Goal: Transaction & Acquisition: Register for event/course

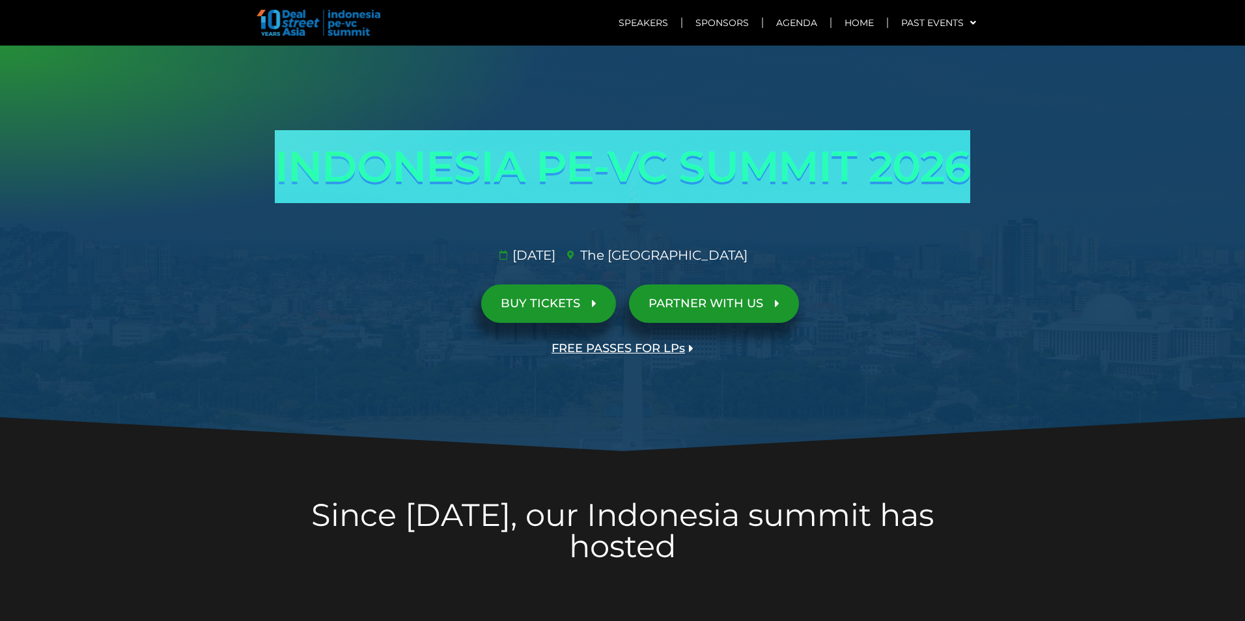
drag, startPoint x: 975, startPoint y: 160, endPoint x: 244, endPoint y: 160, distance: 731.5
click at [244, 160] on section "INDONESIA PE-VC SUMMIT 2026 Opportunities & risks amidst reset in SE Asia's anc…" at bounding box center [622, 249] width 1245 height 407
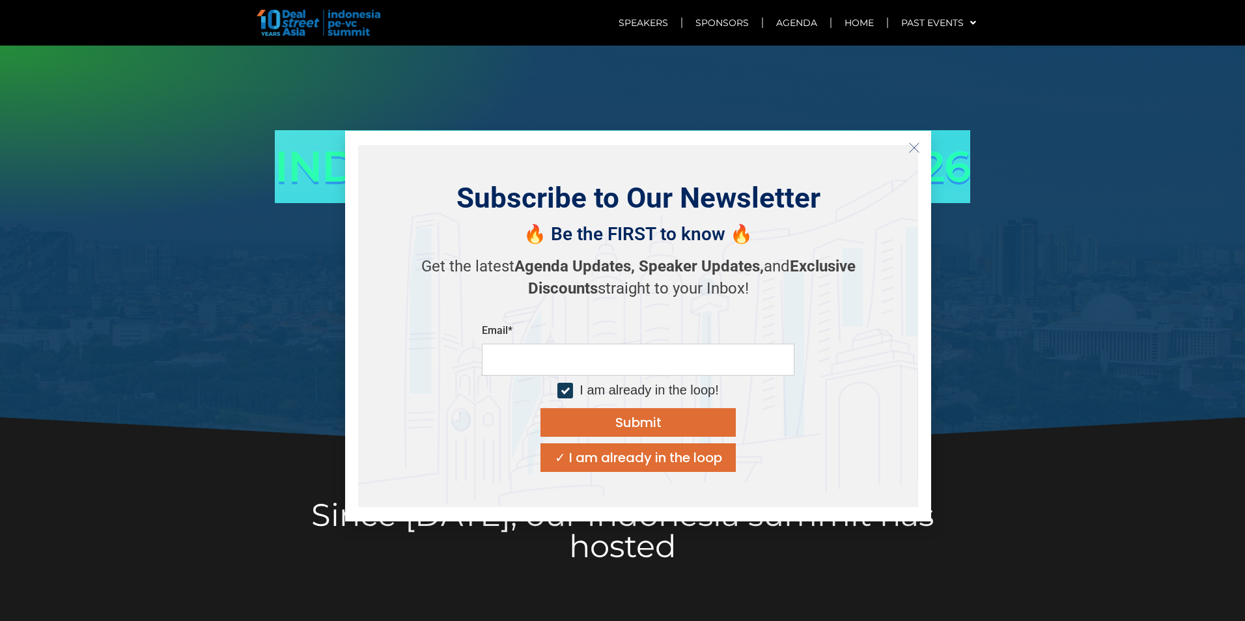
copy section "INDONESIA PE-VC SUMMIT 2026"
click at [915, 149] on line "Close" at bounding box center [914, 147] width 9 height 9
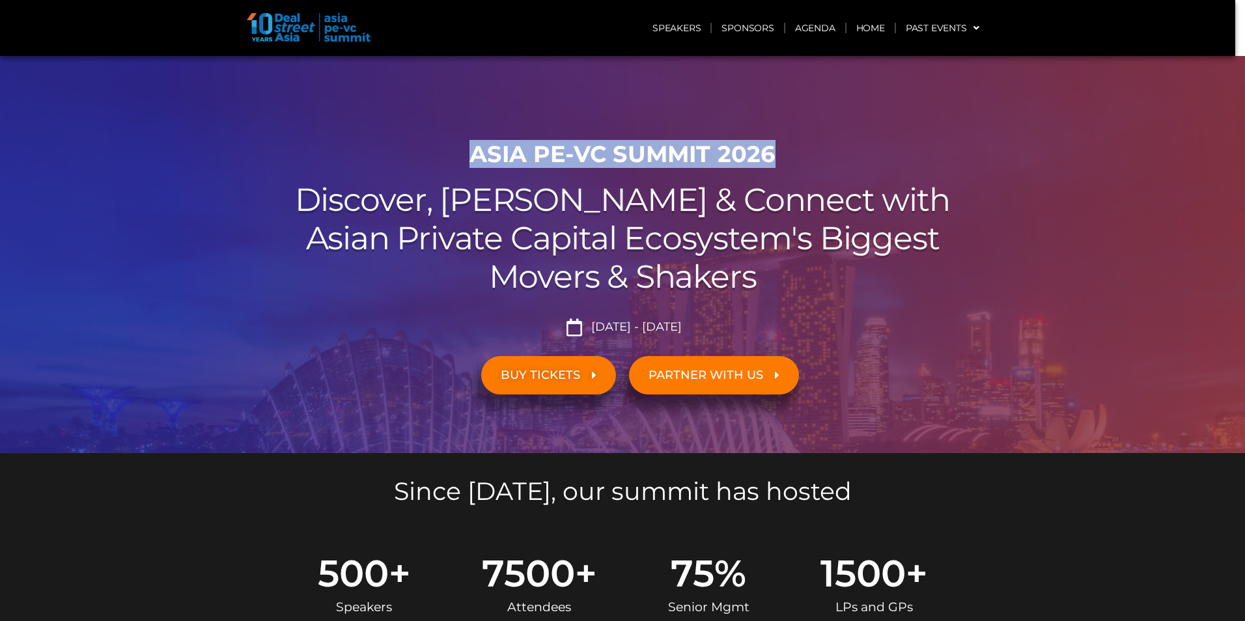
drag, startPoint x: 469, startPoint y: 158, endPoint x: 767, endPoint y: 155, distance: 298.4
click at [767, 155] on h1 "ASIA PE-VC Summit 2026" at bounding box center [623, 154] width 730 height 27
copy h1 "ASIA PE-VC Summit 2026"
click at [821, 25] on link "Agenda" at bounding box center [816, 28] width 60 height 30
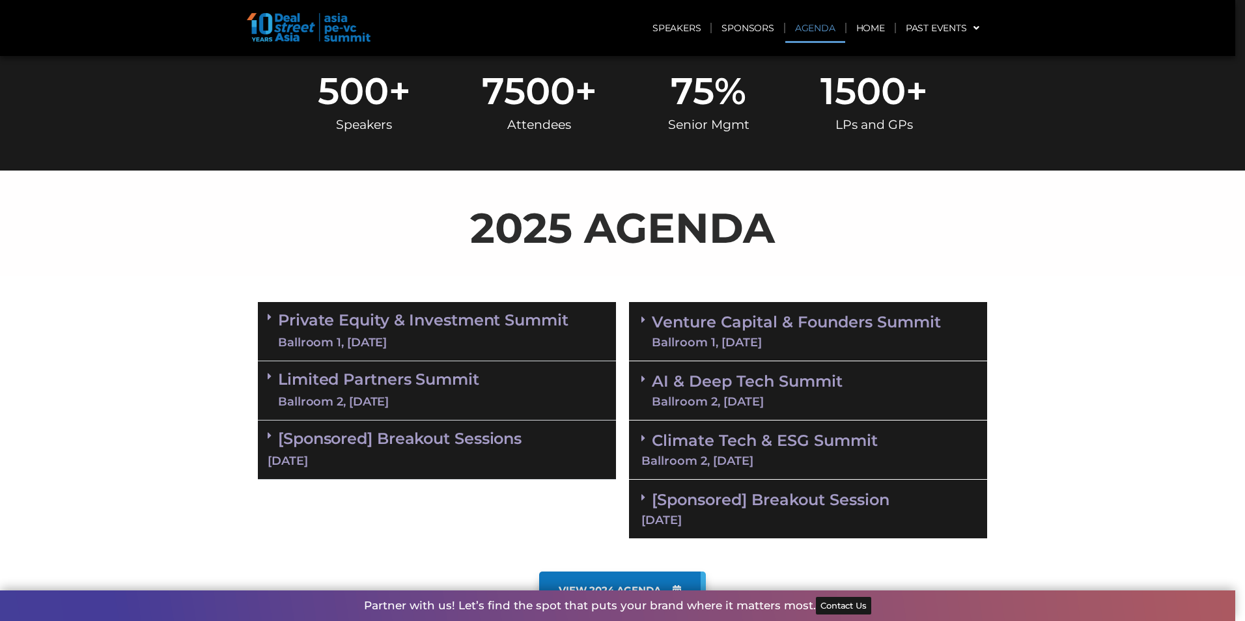
scroll to position [604, 0]
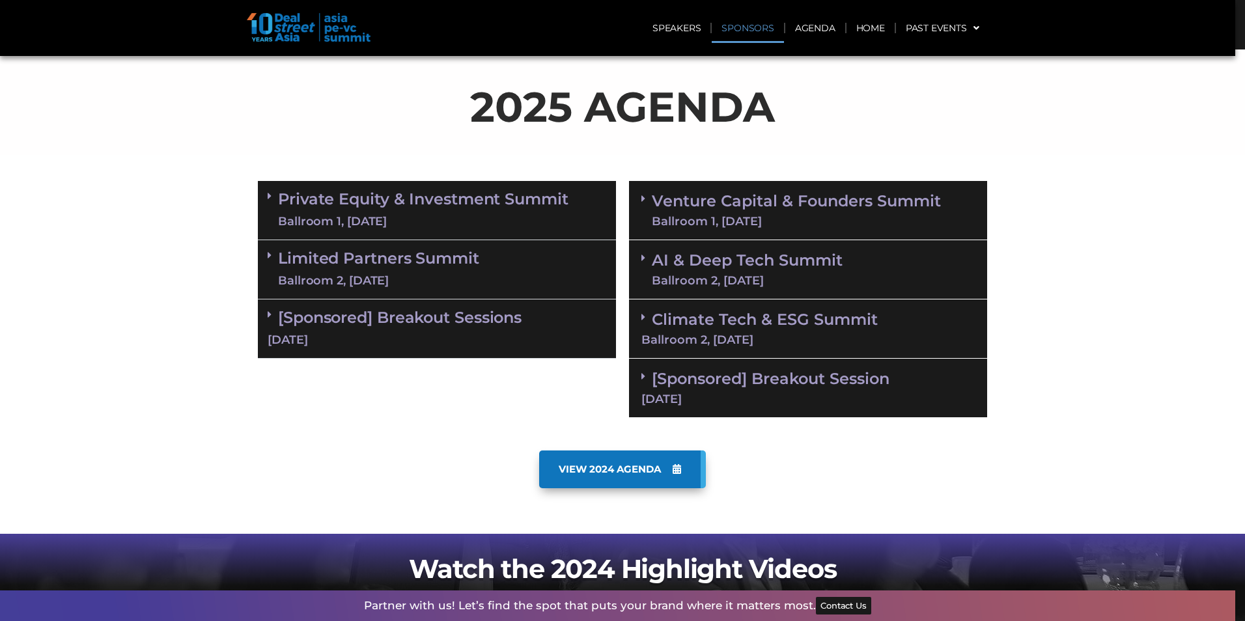
click at [765, 24] on link "Sponsors" at bounding box center [748, 28] width 72 height 30
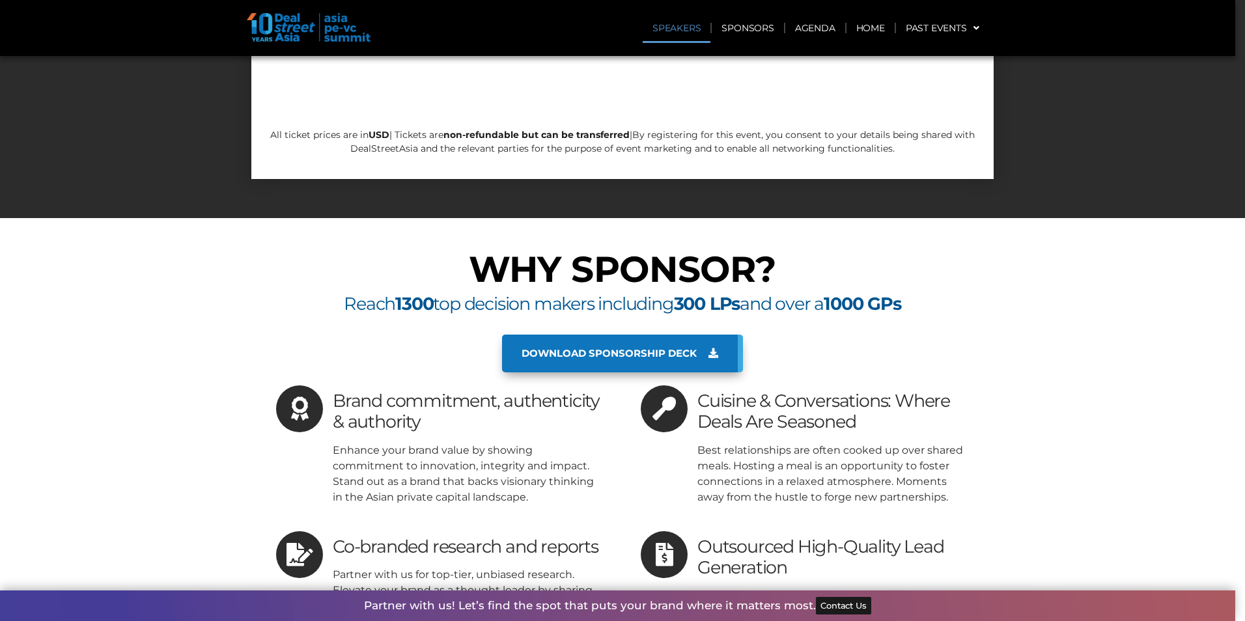
click at [690, 30] on link "Speakers" at bounding box center [677, 28] width 68 height 30
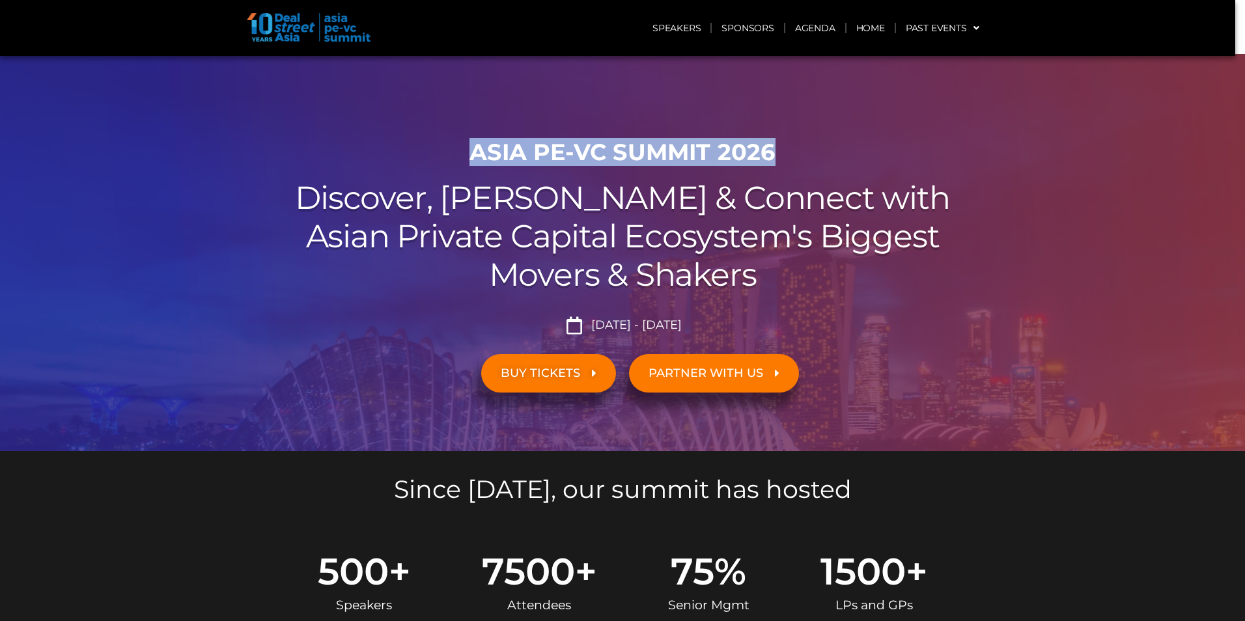
scroll to position [0, 0]
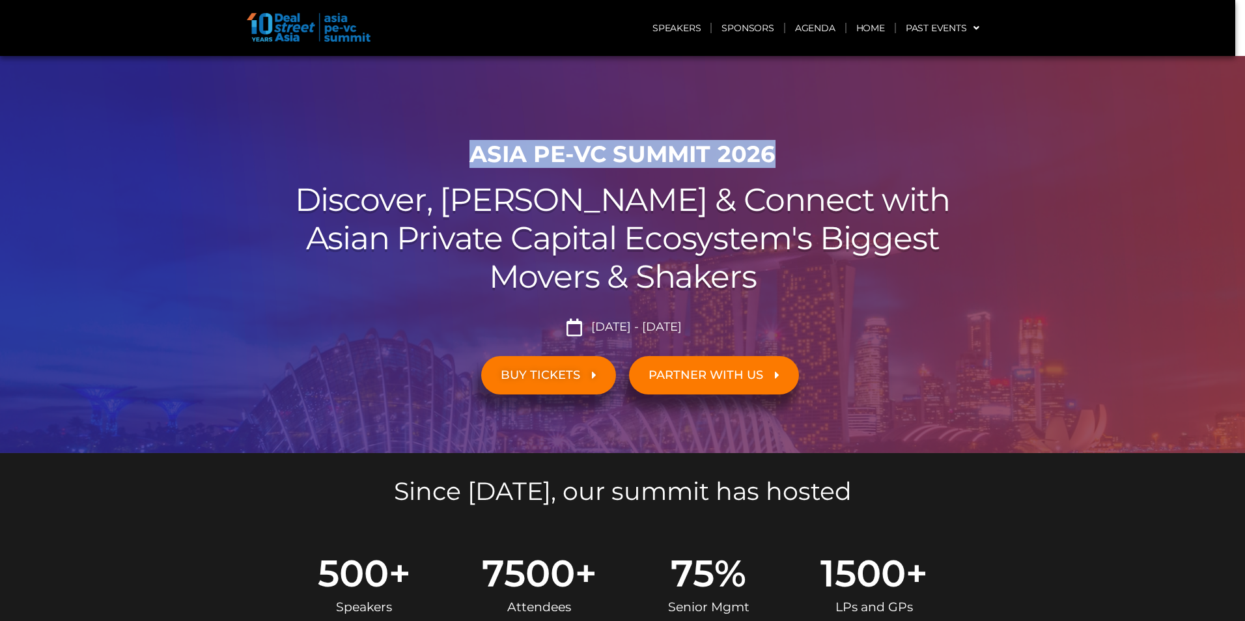
click at [526, 377] on span "BUY TICKETS" at bounding box center [540, 375] width 79 height 12
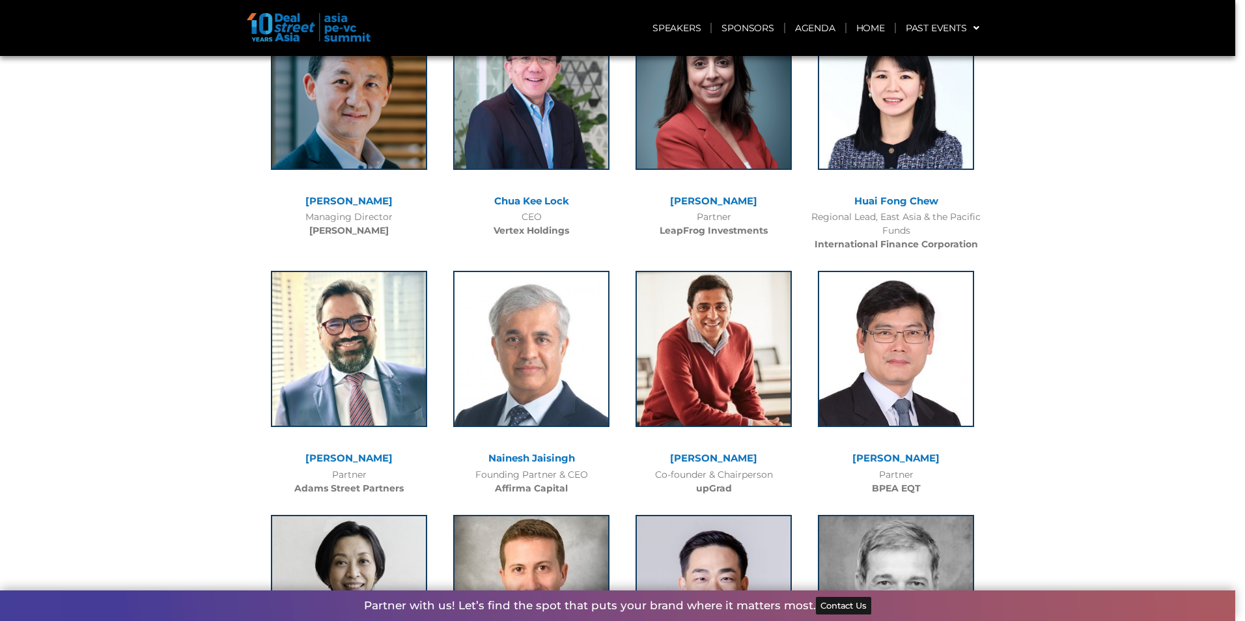
scroll to position [2777, 0]
